Goal: Use online tool/utility

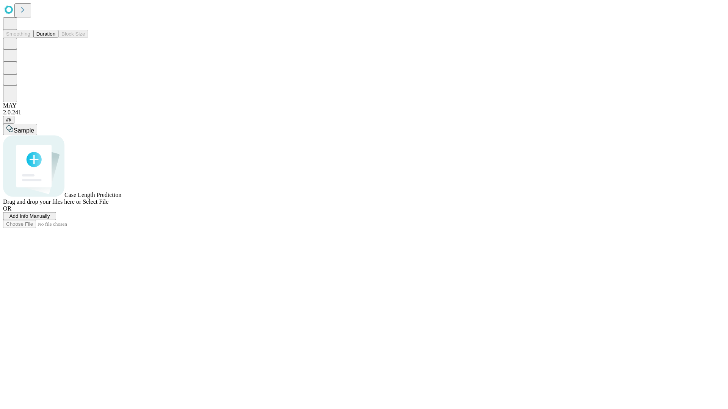
click at [55, 38] on button "Duration" at bounding box center [45, 34] width 25 height 8
click at [34, 127] on span "Sample" at bounding box center [24, 130] width 20 height 6
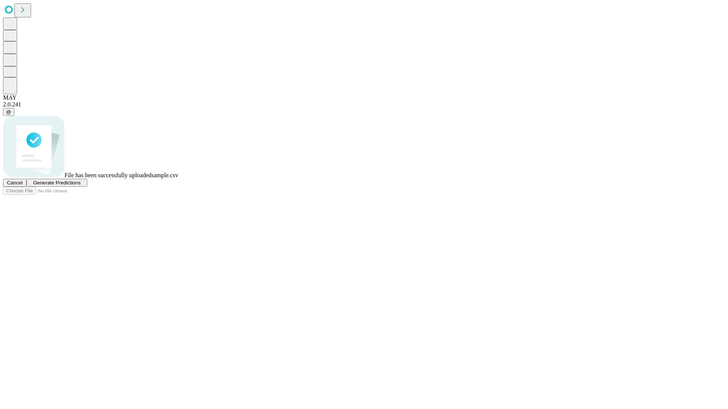
click at [80, 186] on span "Generate Predictions" at bounding box center [56, 183] width 47 height 6
